Goal: Check status: Check status

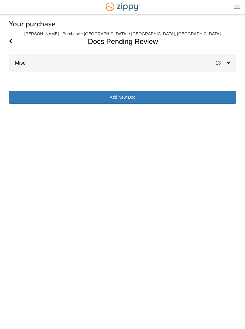
click at [12, 39] on icon "Go Back" at bounding box center [10, 41] width 3 height 5
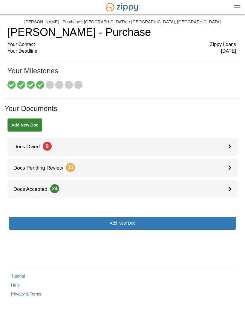
click at [223, 165] on link "Docs Pending Review 13" at bounding box center [122, 168] width 231 height 18
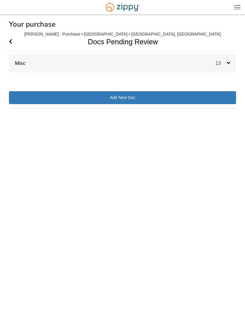
click at [225, 62] on span "13" at bounding box center [221, 63] width 11 height 5
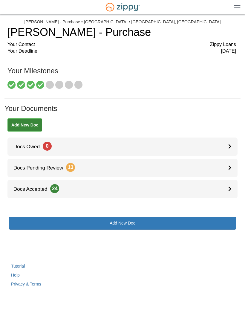
scroll to position [4, 0]
